Goal: Information Seeking & Learning: Learn about a topic

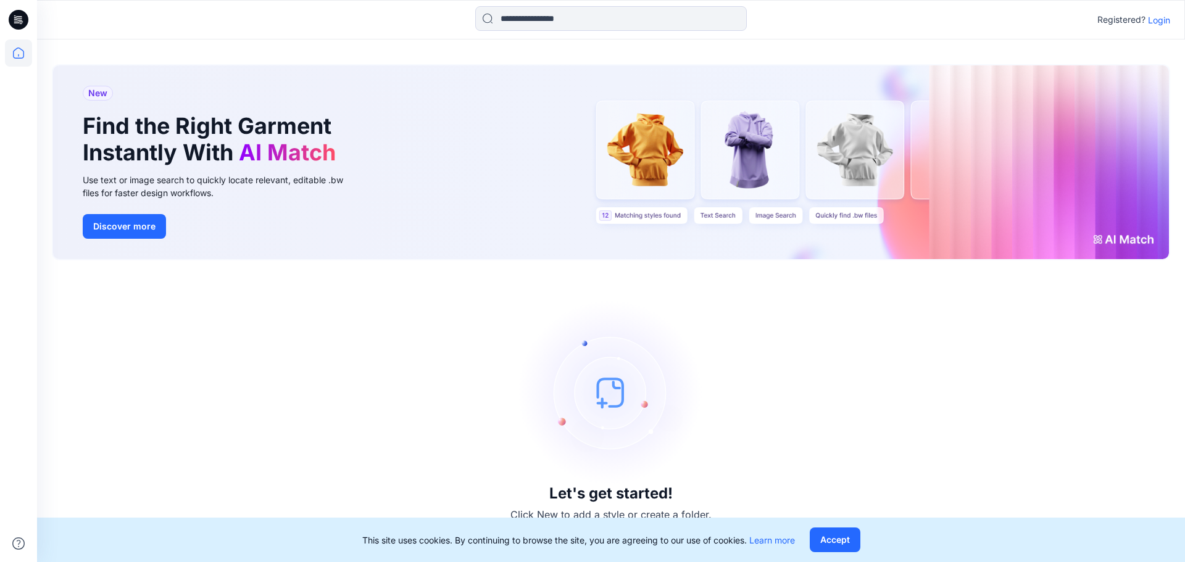
click at [1159, 20] on p "Login" at bounding box center [1159, 20] width 22 height 13
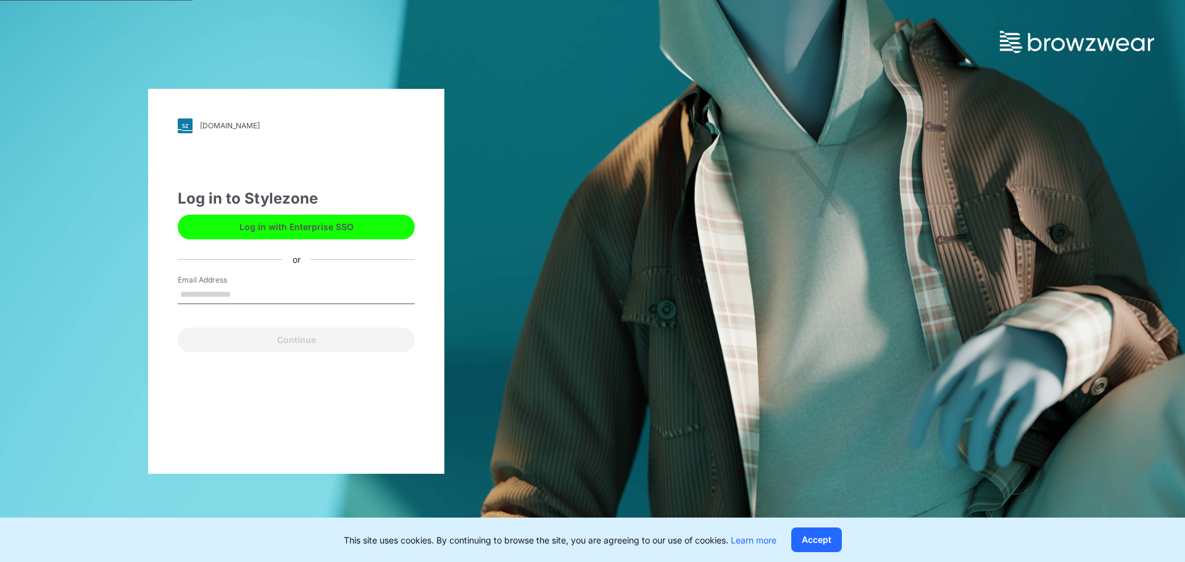
click at [302, 291] on input "Email Address" at bounding box center [296, 295] width 237 height 19
click at [241, 293] on input "Email Address" at bounding box center [296, 295] width 237 height 19
click at [239, 290] on input "Email Address" at bounding box center [296, 295] width 237 height 19
type input "**********"
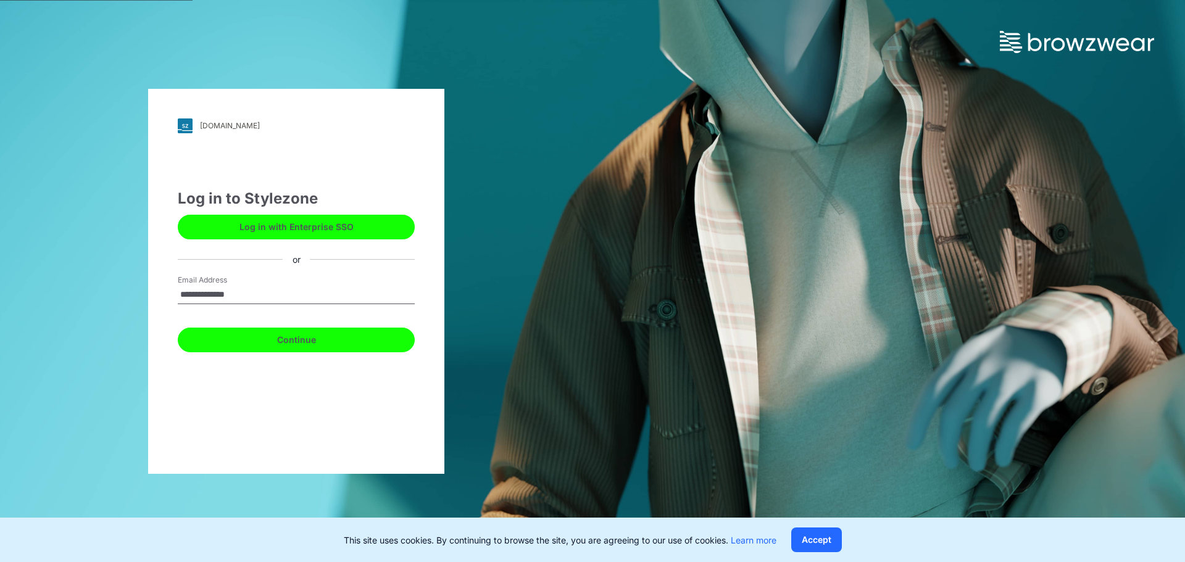
click at [343, 340] on button "Continue" at bounding box center [296, 340] width 237 height 25
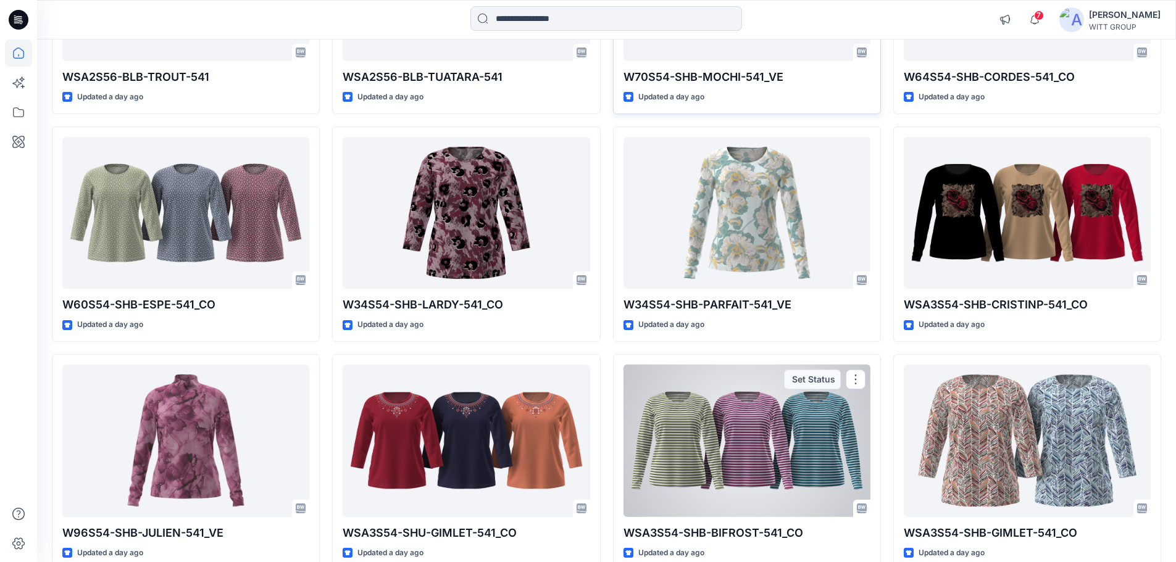
scroll to position [1348, 0]
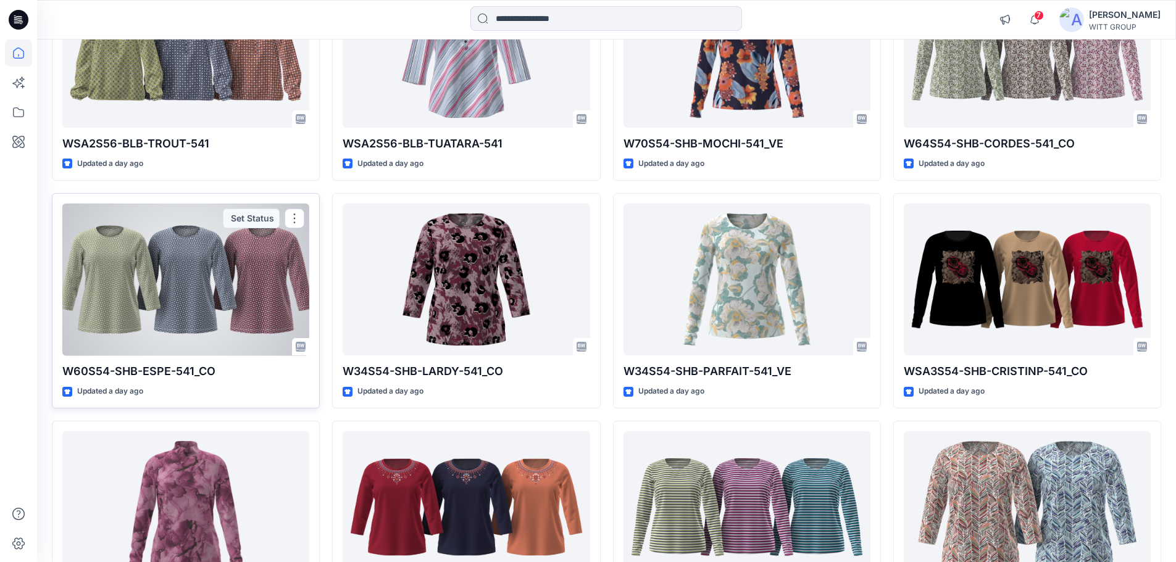
click at [165, 227] on div at bounding box center [185, 280] width 247 height 152
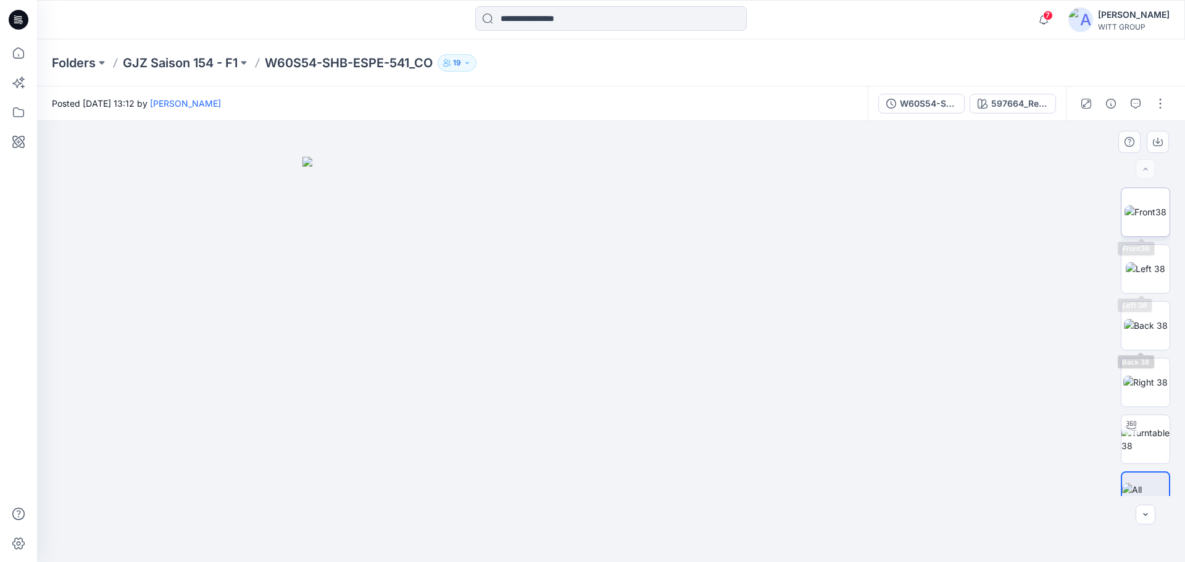
click at [1138, 206] on img at bounding box center [1146, 212] width 42 height 13
click at [191, 46] on div "Folders GJZ Saison 154 - F1 W60S54-SHB-ESPE-541_CO 19" at bounding box center [611, 63] width 1148 height 47
click at [190, 60] on p "GJZ Saison 154 - F1" at bounding box center [180, 62] width 115 height 17
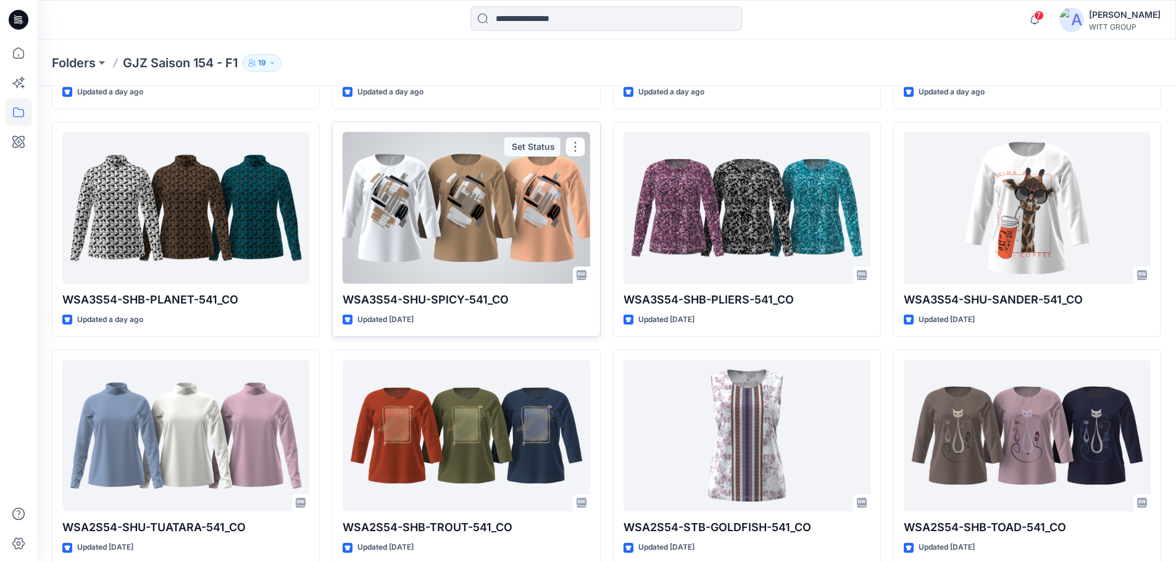
scroll to position [2085, 0]
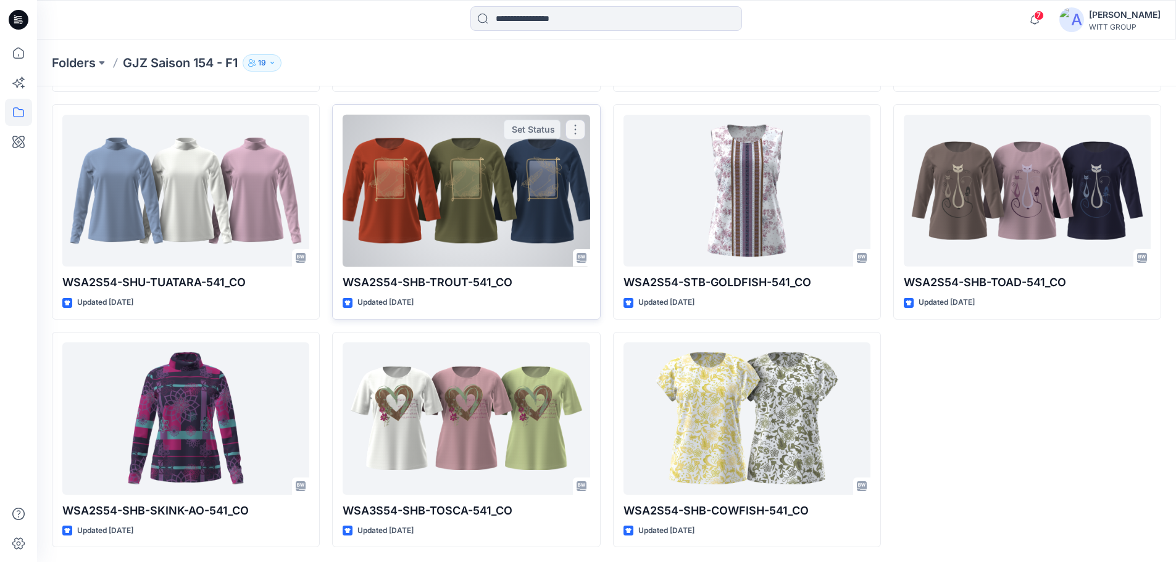
click at [508, 170] on div at bounding box center [466, 191] width 247 height 152
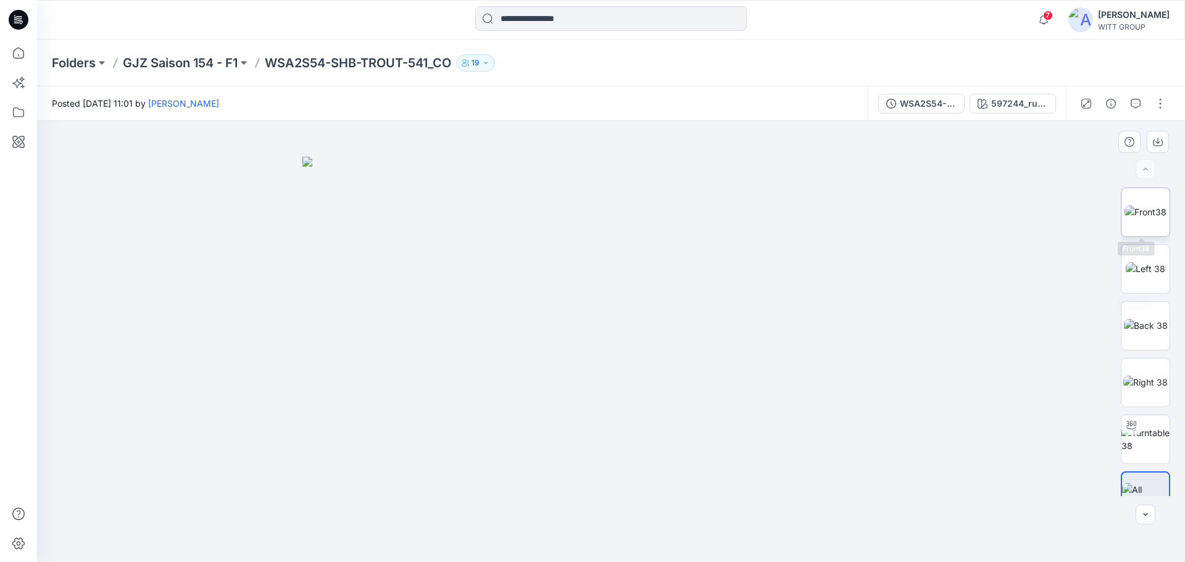
click at [1151, 219] on img at bounding box center [1146, 212] width 42 height 13
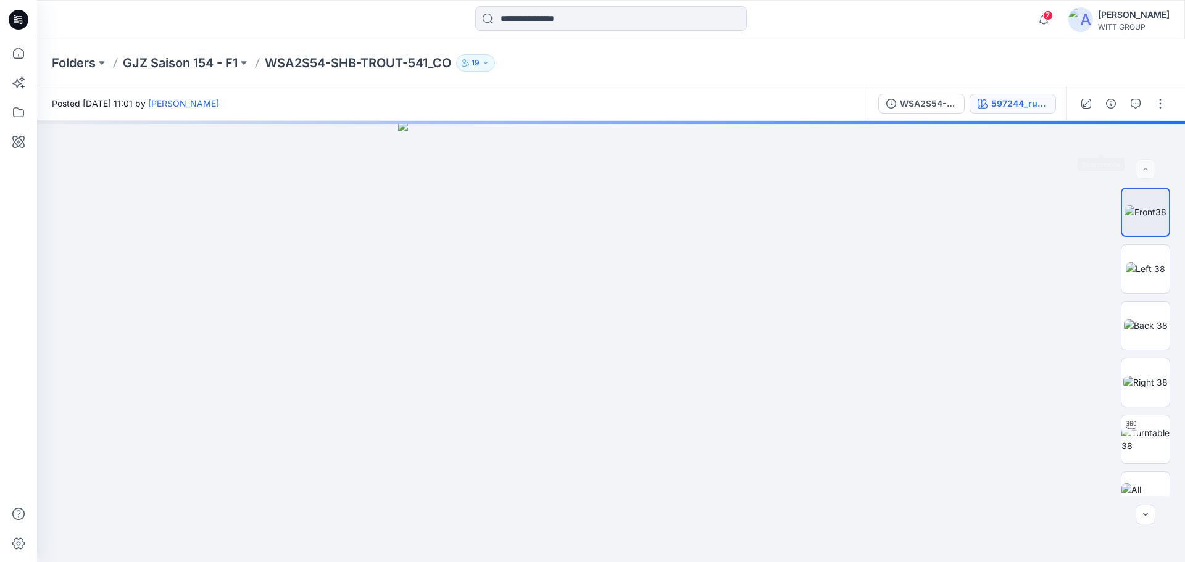
click at [1035, 106] on div "597244_russet-papaya" at bounding box center [1019, 104] width 57 height 14
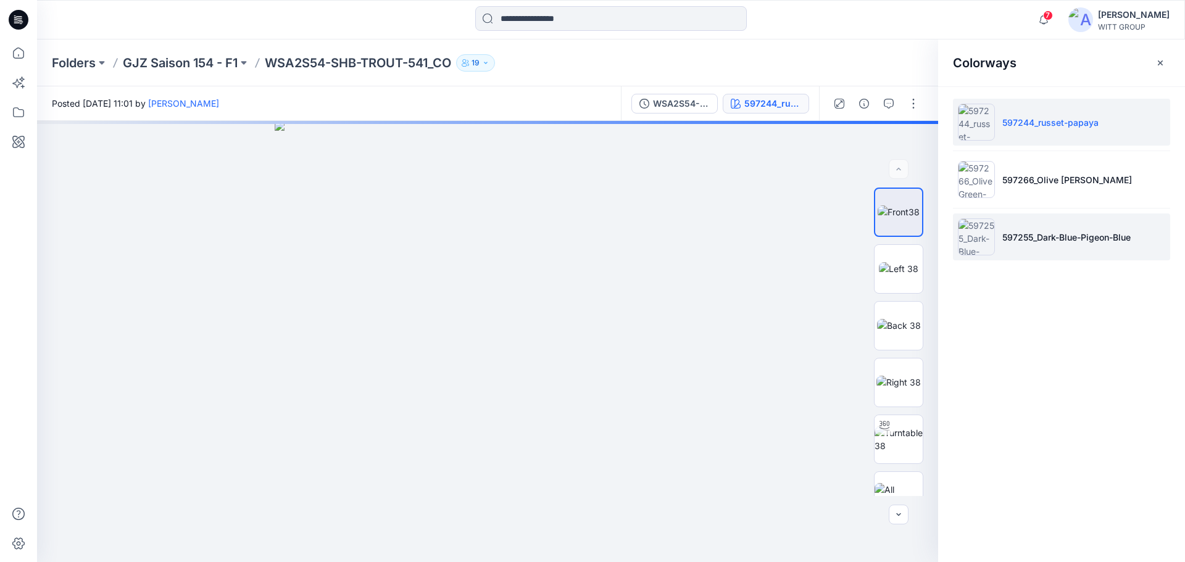
click at [1052, 225] on li "597255_Dark-Blue-Pigeon-Blue" at bounding box center [1061, 237] width 217 height 47
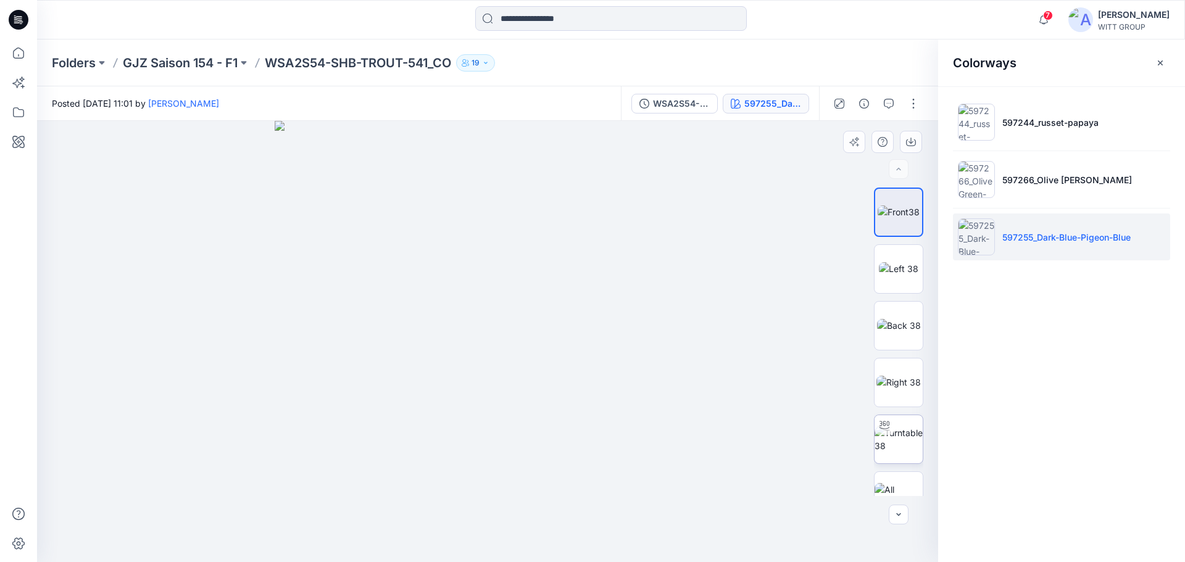
click at [911, 446] on img at bounding box center [899, 440] width 48 height 26
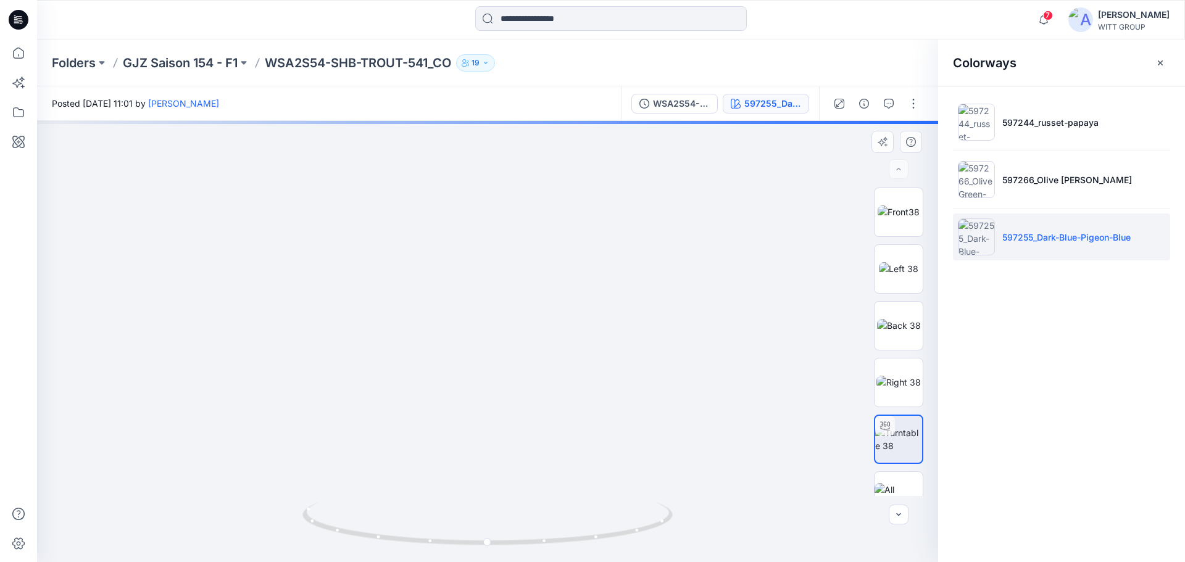
drag, startPoint x: 512, startPoint y: 237, endPoint x: 538, endPoint y: 269, distance: 40.8
click at [538, 269] on img at bounding box center [487, 311] width 685 height 503
drag, startPoint x: 520, startPoint y: 273, endPoint x: 532, endPoint y: 249, distance: 27.1
click at [532, 249] on img at bounding box center [487, 298] width 685 height 527
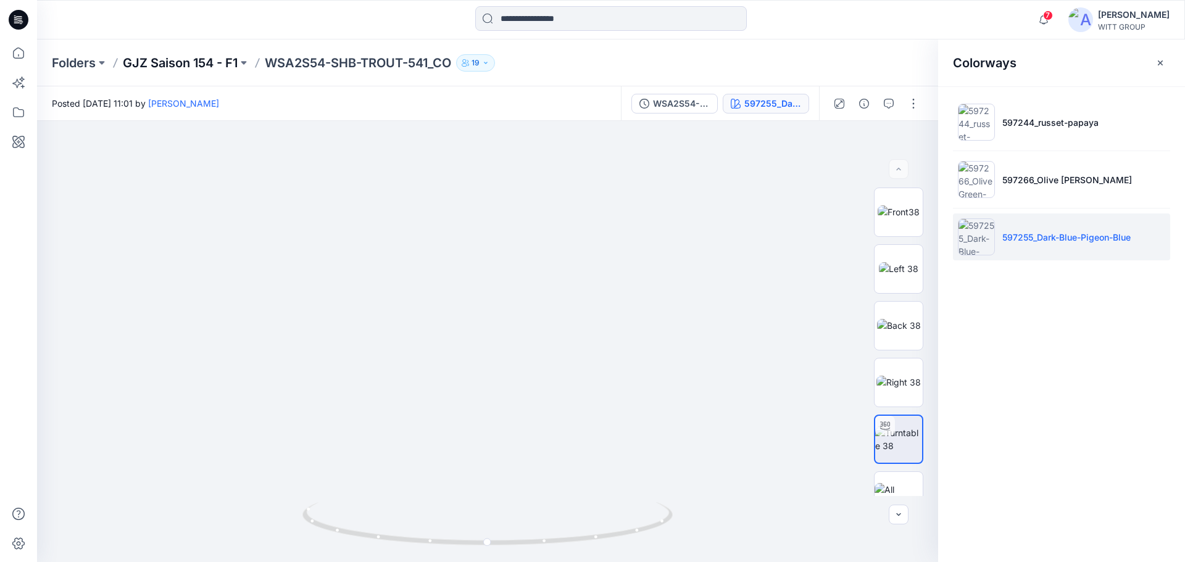
click at [197, 52] on div "Folders GJZ Saison 154 - F1 WSA2S54-SHB-TROUT-541_CO 19" at bounding box center [611, 63] width 1148 height 47
click at [196, 57] on p "GJZ Saison 154 - F1" at bounding box center [180, 62] width 115 height 17
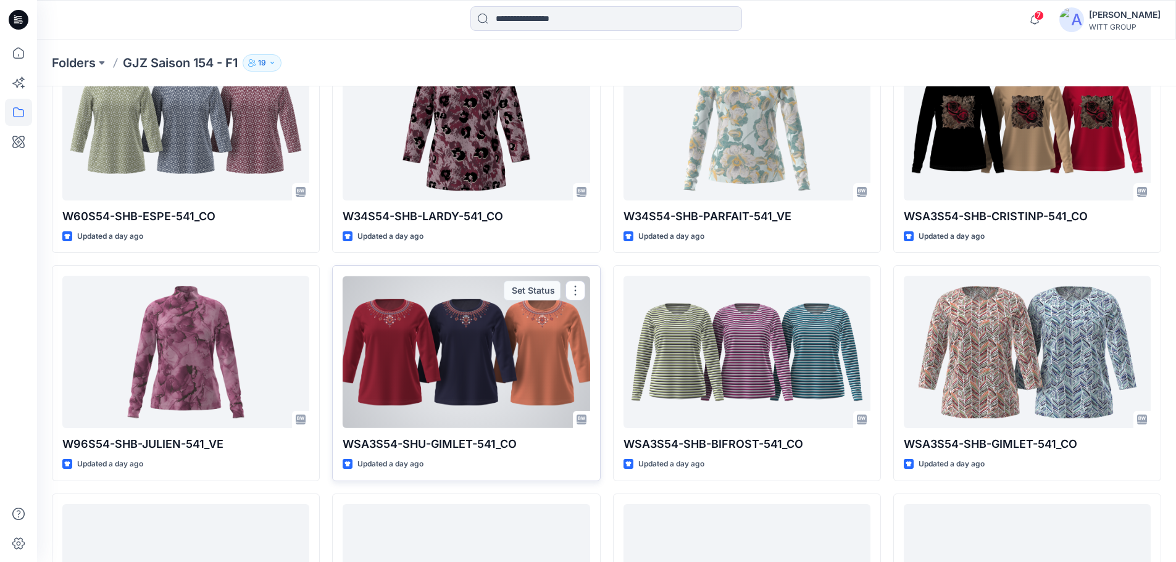
scroll to position [1098, 0]
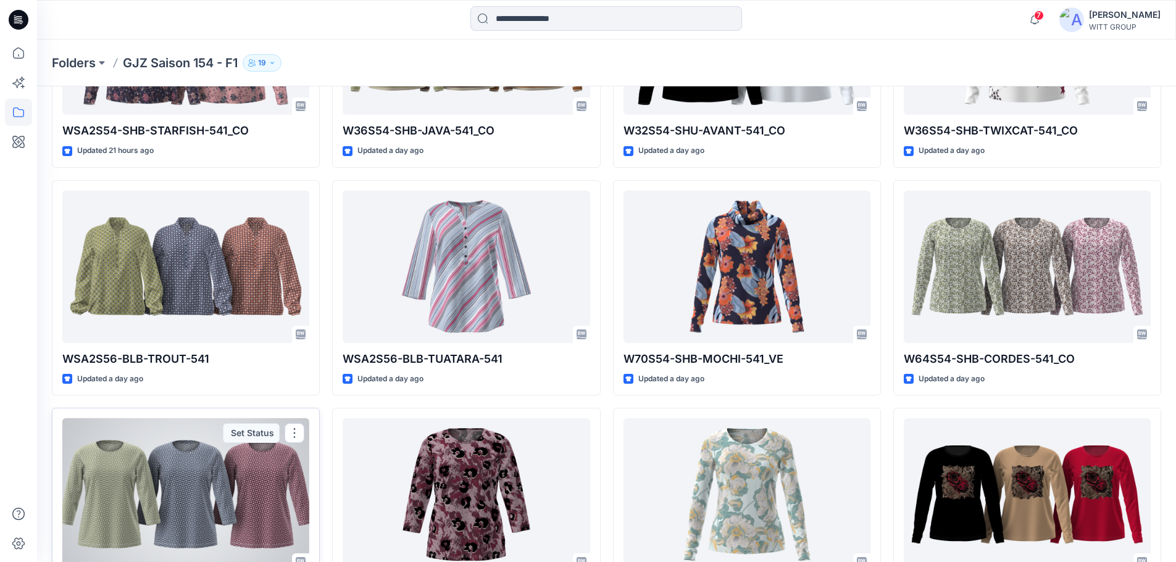
click at [204, 456] on div at bounding box center [185, 495] width 247 height 152
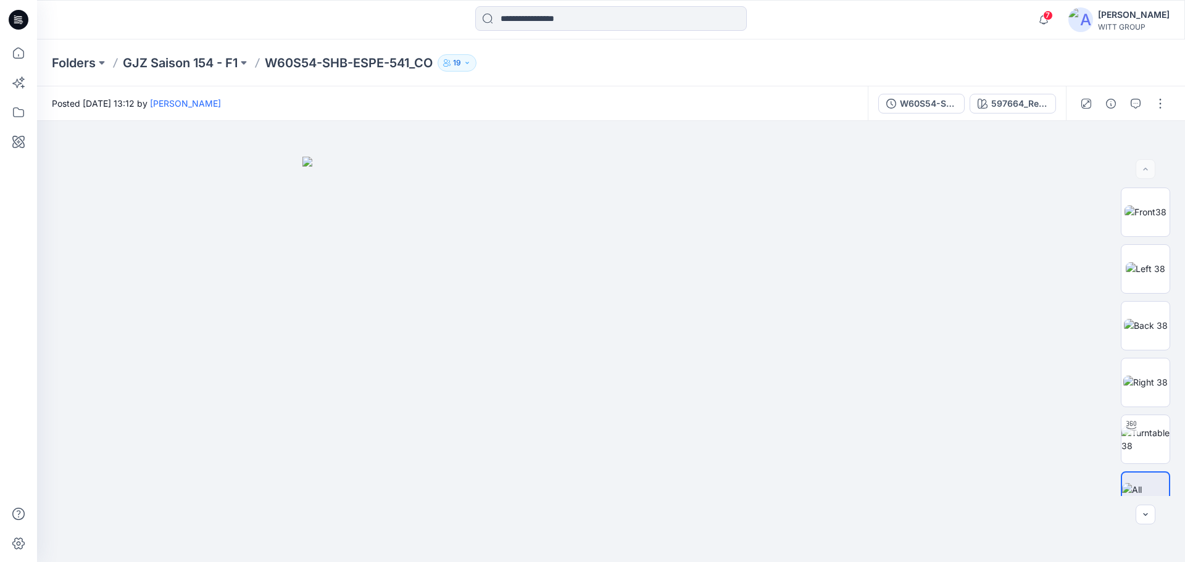
click at [331, 64] on p "W60S54-SHB-ESPE-541_CO" at bounding box center [349, 62] width 168 height 17
click at [392, 63] on p "W60S54-SHB-ESPE-541_CO" at bounding box center [349, 62] width 168 height 17
drag, startPoint x: 414, startPoint y: 64, endPoint x: 259, endPoint y: 67, distance: 155.0
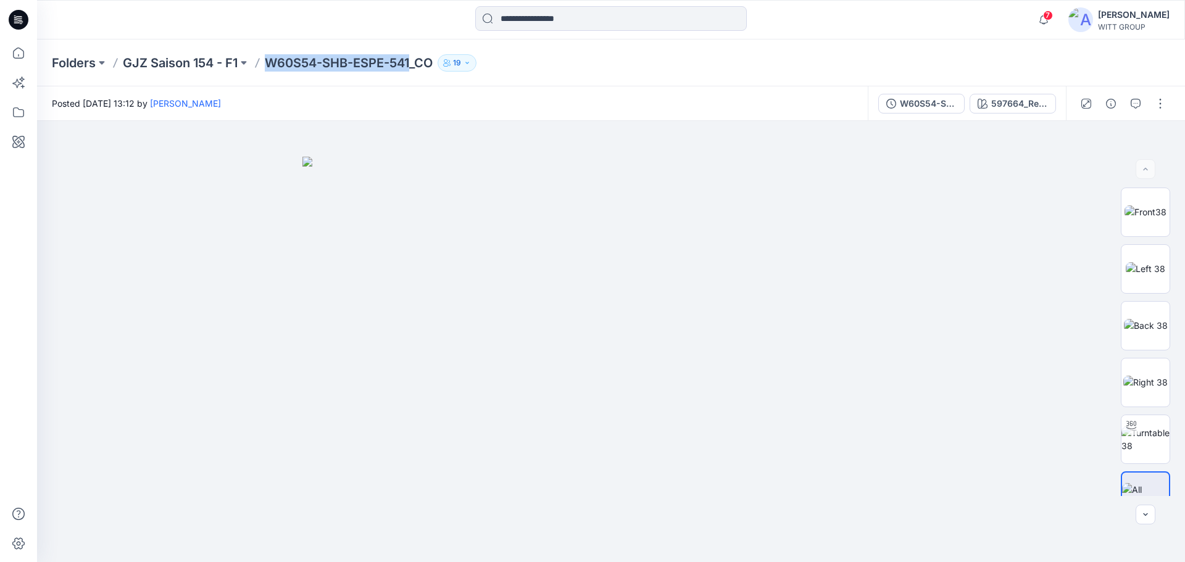
click at [259, 67] on div "Folders GJZ Saison 154 - F1 W60S54-SHB-ESPE-541_CO 19" at bounding box center [563, 62] width 1022 height 17
copy p "W60S54-SHB-ESPE-541"
click at [172, 59] on p "GJZ Saison 154 - F1" at bounding box center [180, 62] width 115 height 17
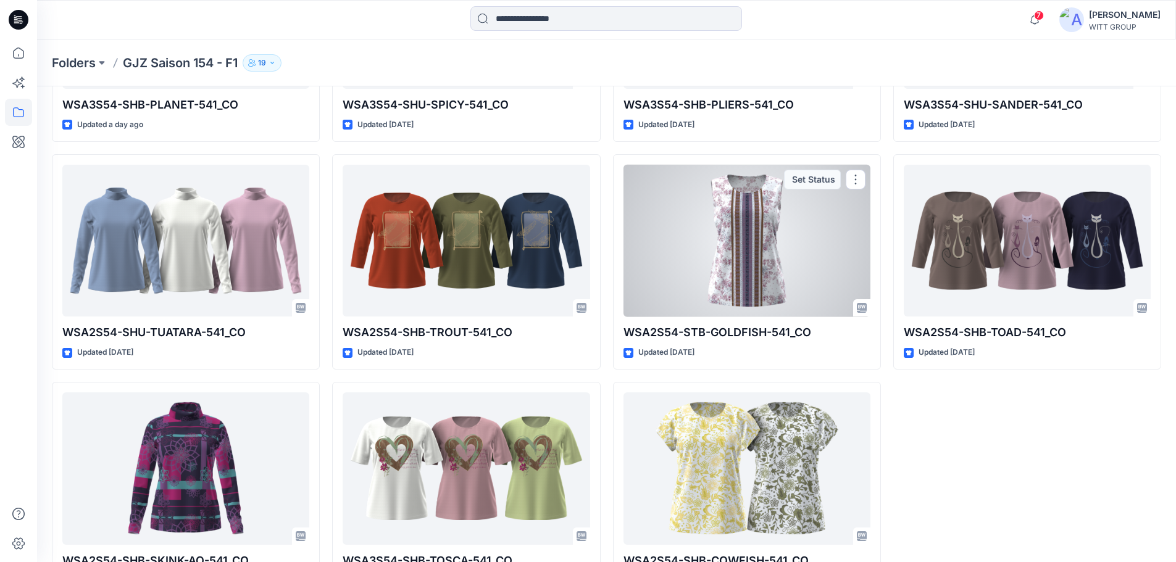
scroll to position [2085, 0]
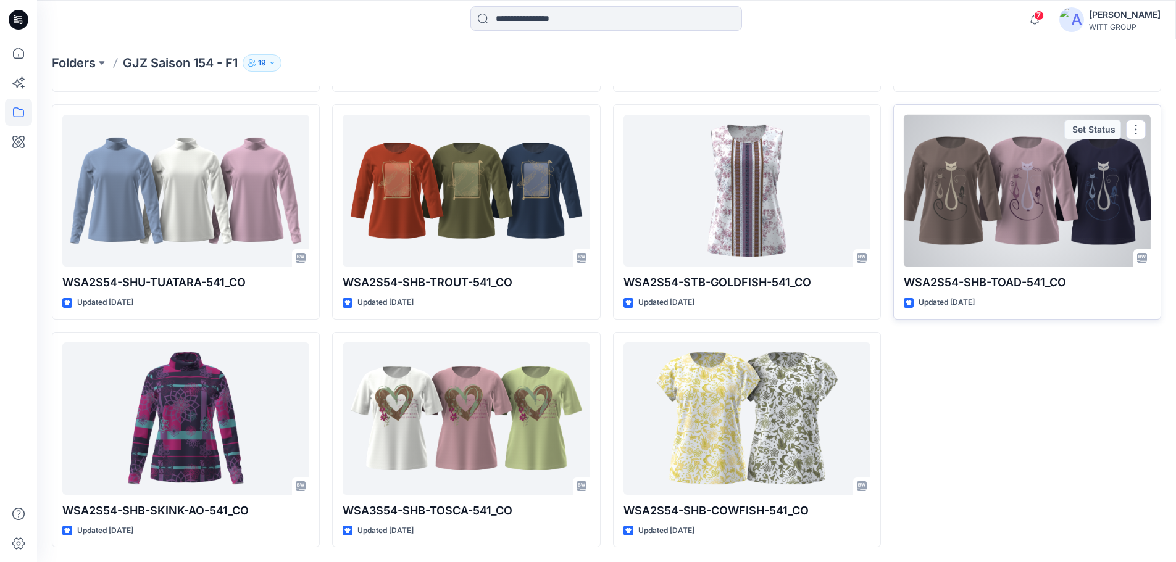
click at [1106, 195] on div at bounding box center [1027, 191] width 247 height 152
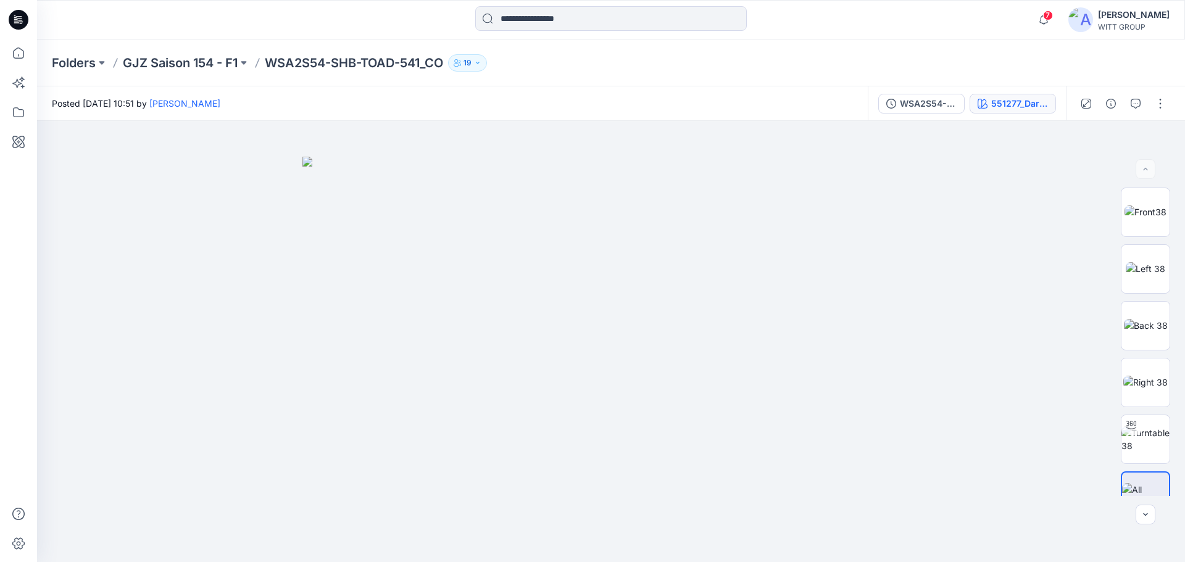
click at [992, 105] on div "551277_Dark Taupe-Graphite-Printed" at bounding box center [1019, 104] width 57 height 14
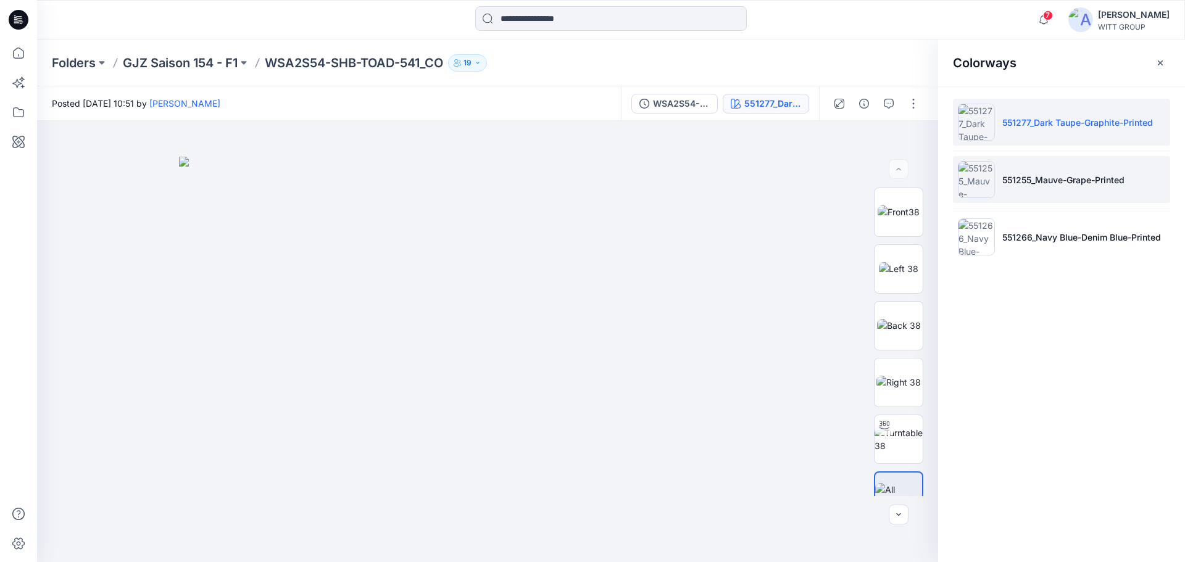
click at [1018, 184] on p "551255_Mauve-Grape-Printed" at bounding box center [1064, 179] width 122 height 13
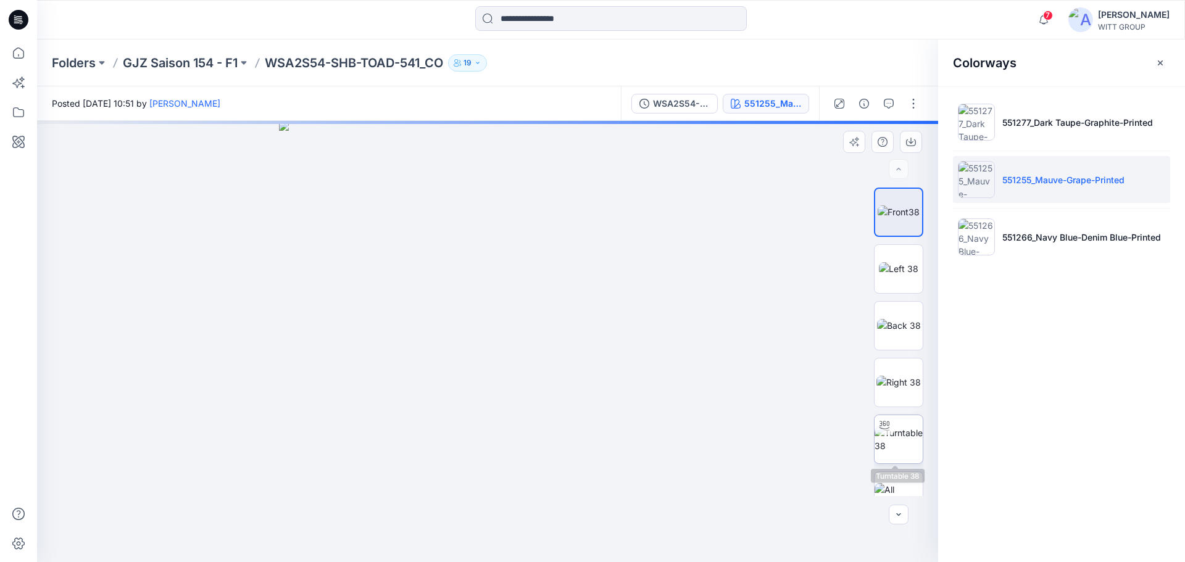
click at [898, 435] on img at bounding box center [899, 440] width 48 height 26
drag, startPoint x: 467, startPoint y: 238, endPoint x: 501, endPoint y: 279, distance: 53.0
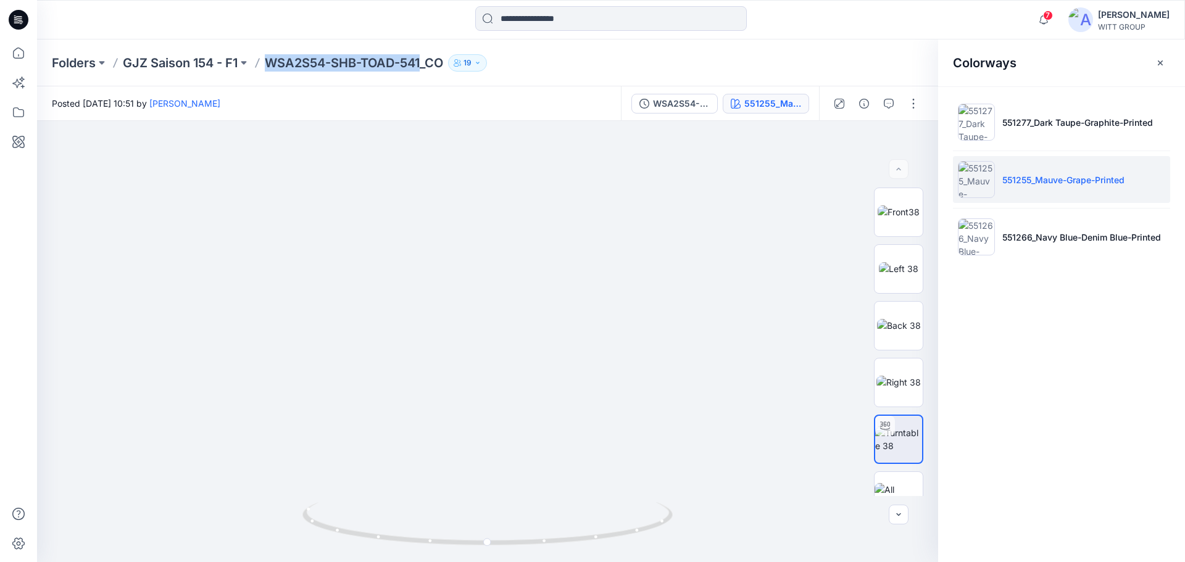
drag, startPoint x: 263, startPoint y: 61, endPoint x: 424, endPoint y: 65, distance: 161.2
click at [424, 65] on div "Folders GJZ Saison 154 - F1 WSA2S54-SHB-TOAD-541_CO 19" at bounding box center [563, 62] width 1022 height 17
copy p "WSA2S54-SHB-TOAD-541"
click at [209, 60] on p "GJZ Saison 154 - F1" at bounding box center [180, 62] width 115 height 17
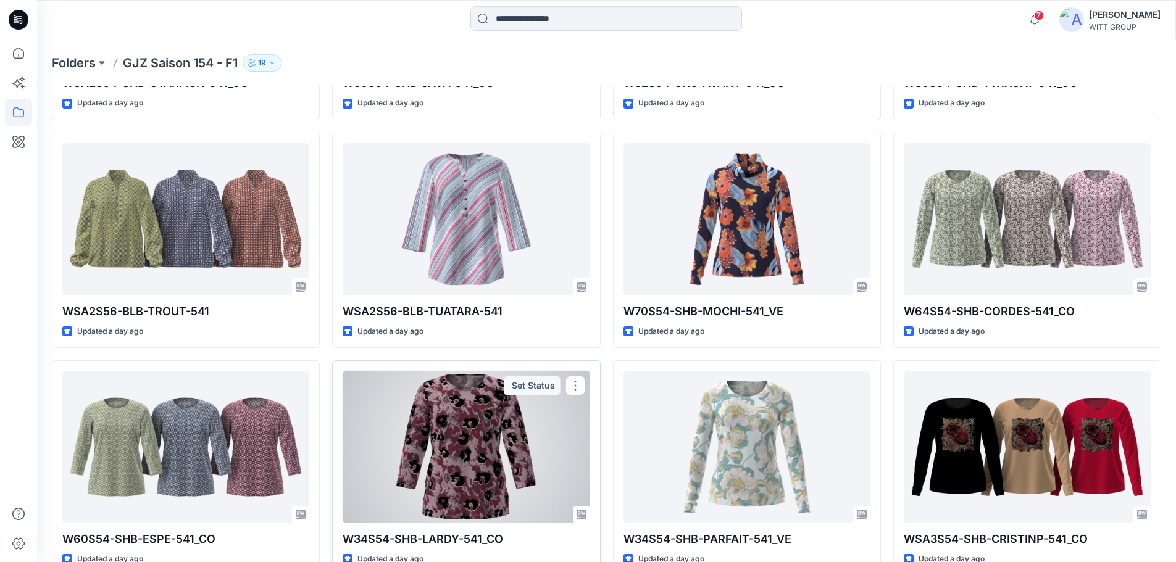
scroll to position [1221, 0]
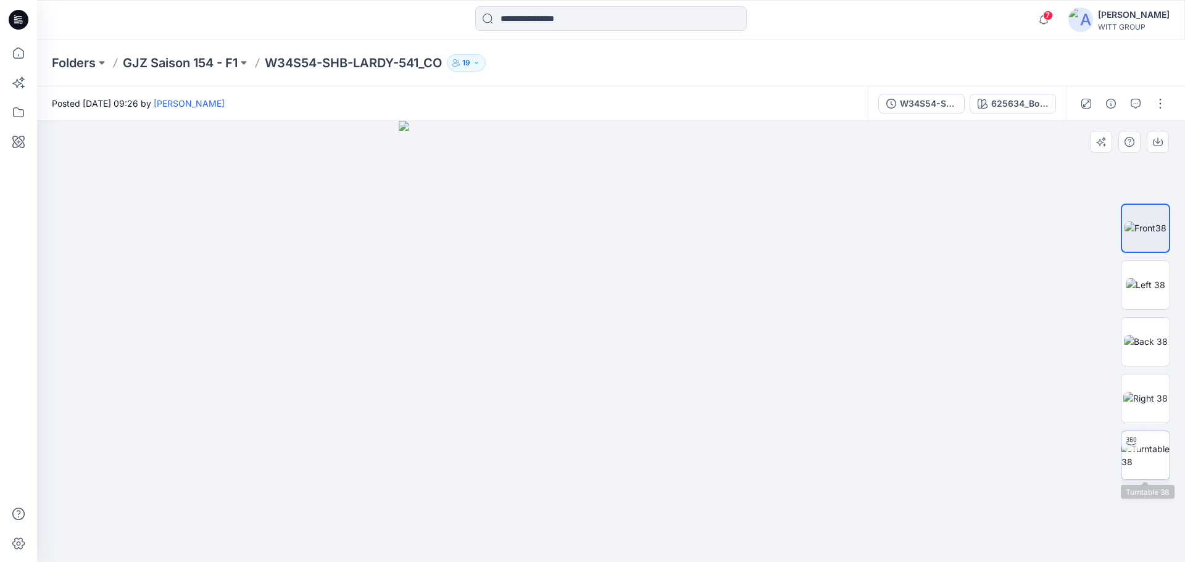
click at [1142, 465] on img at bounding box center [1146, 456] width 48 height 26
drag, startPoint x: 431, startPoint y: 88, endPoint x: 307, endPoint y: 78, distance: 124.5
click at [299, 65] on div "Folders GJZ Saison 154 - F1 W34S54-SHB-LARDY-541_CO 19 Posted Tuesday, October …" at bounding box center [611, 301] width 1148 height 523
click at [307, 78] on div "Folders GJZ Saison 154 - F1 W34S54-SHB-LARDY-541_CO 19" at bounding box center [611, 63] width 1148 height 47
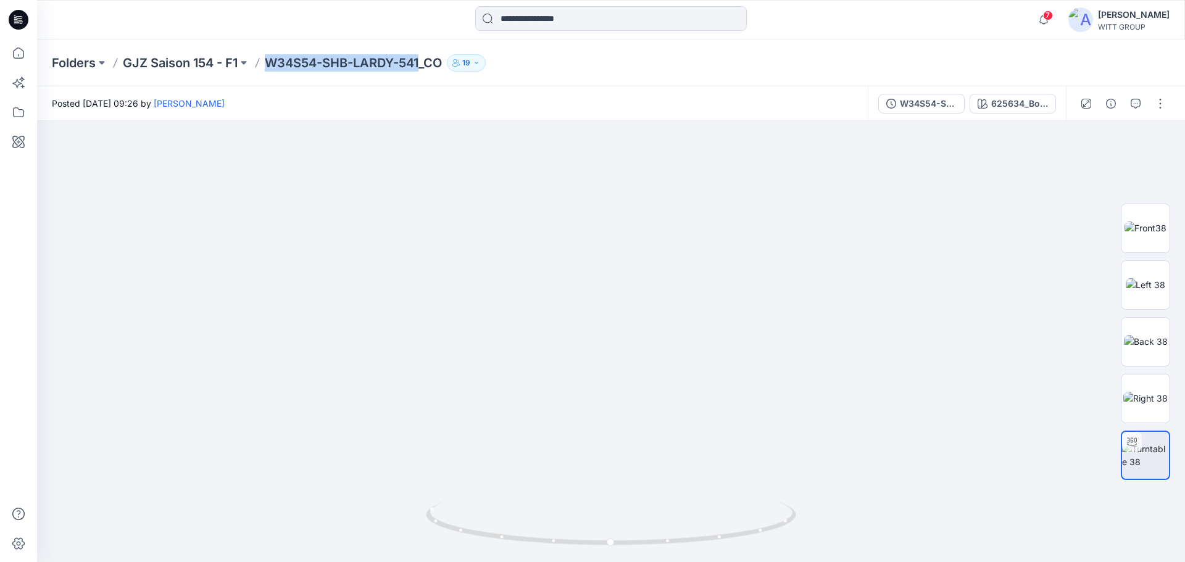
drag, startPoint x: 271, startPoint y: 70, endPoint x: 421, endPoint y: 61, distance: 150.3
click at [421, 61] on div "Folders GJZ Saison 154 - F1 W34S54-SHB-LARDY-541_CO 19" at bounding box center [611, 63] width 1148 height 47
copy p "W34S54-SHB-LARDY-541"
